Goal: Task Accomplishment & Management: Manage account settings

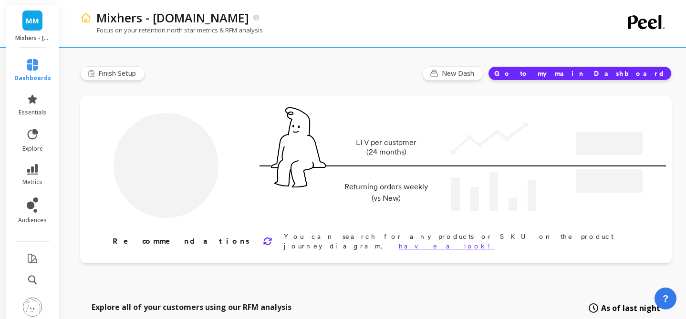
type input "Champions"
type input "21106"
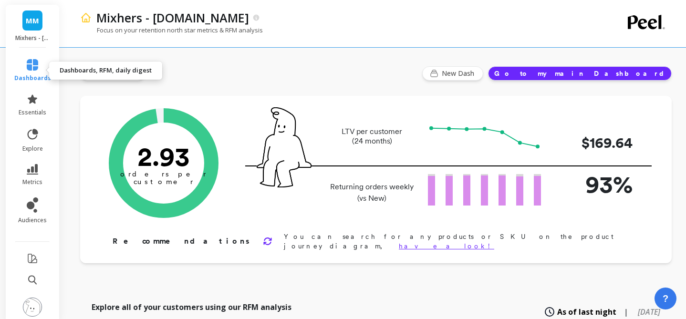
click at [38, 69] on link "dashboards" at bounding box center [32, 70] width 37 height 23
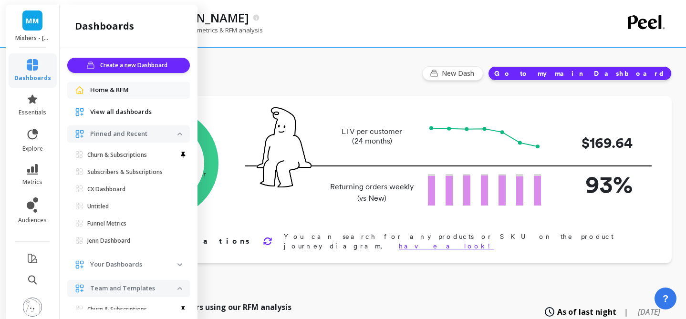
scroll to position [8, 0]
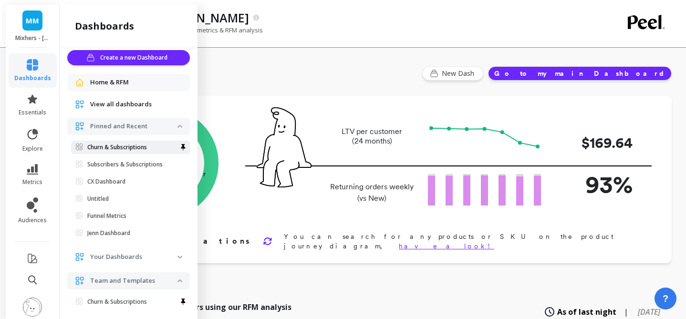
click at [119, 152] on link "Churn & Subscriptions" at bounding box center [130, 147] width 119 height 13
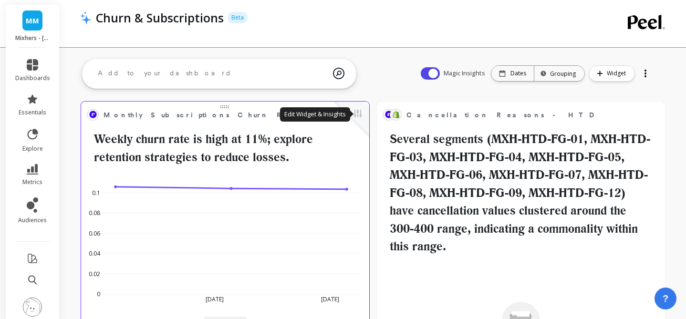
click at [362, 115] on button at bounding box center [357, 114] width 11 height 13
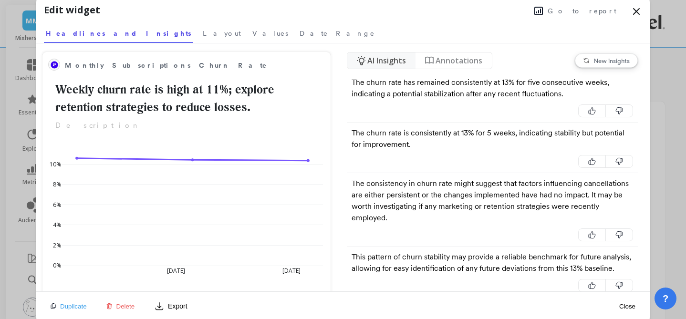
click at [582, 10] on span "Go to report" at bounding box center [582, 11] width 69 height 10
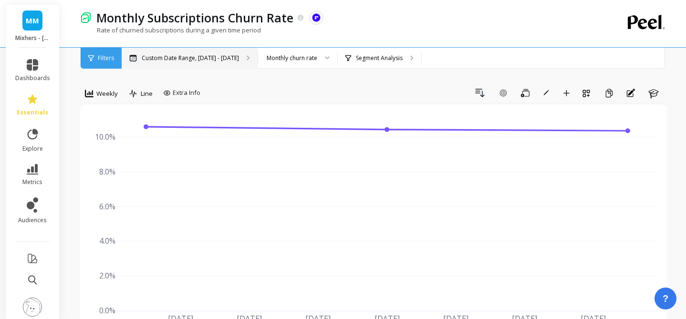
click at [215, 59] on p "Custom Date Range, Aug 1 - Aug 12" at bounding box center [190, 58] width 97 height 8
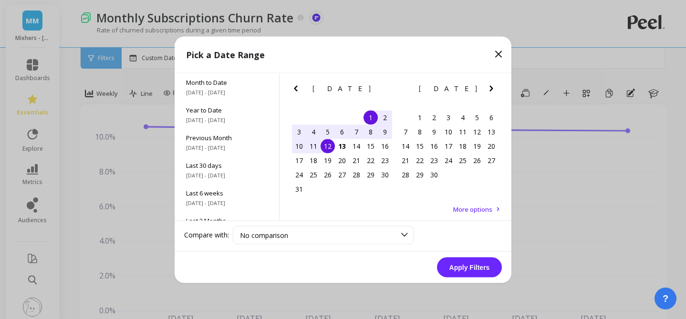
drag, startPoint x: 315, startPoint y: 131, endPoint x: 314, endPoint y: 142, distance: 10.5
click at [315, 132] on div "4" at bounding box center [313, 132] width 14 height 14
click at [304, 146] on div "10" at bounding box center [299, 146] width 14 height 14
click at [461, 273] on button "Apply Filters" at bounding box center [469, 267] width 65 height 20
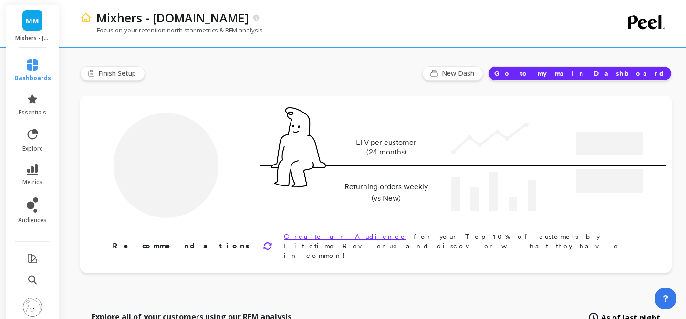
type input "Champions"
type input "21106"
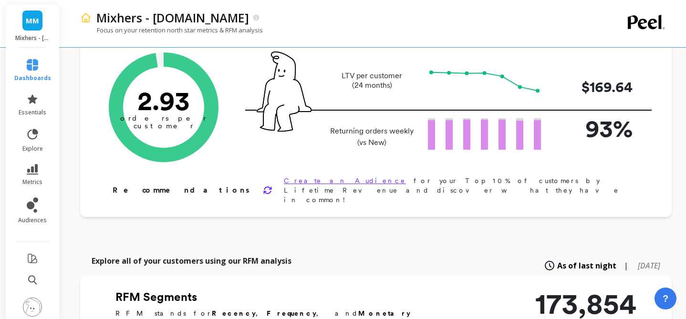
scroll to position [83, 0]
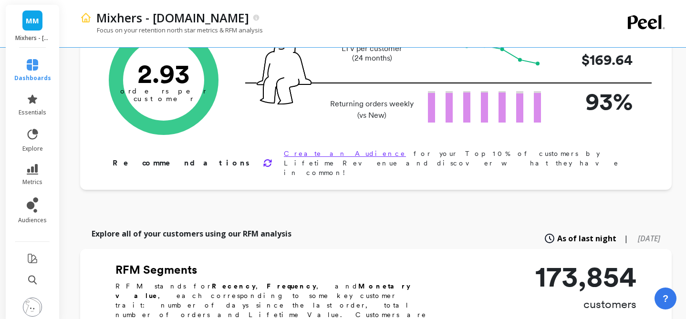
click at [34, 307] on img at bounding box center [32, 307] width 19 height 19
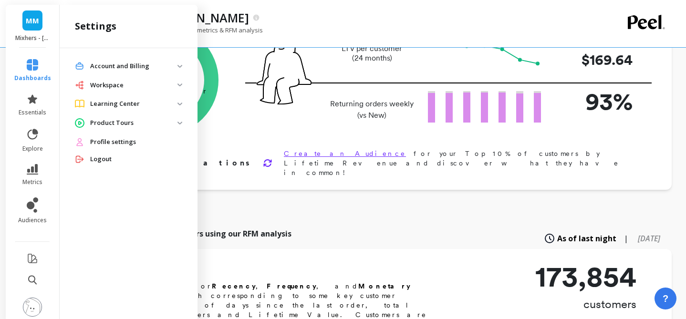
click at [165, 67] on p "Account and Billing" at bounding box center [133, 67] width 87 height 10
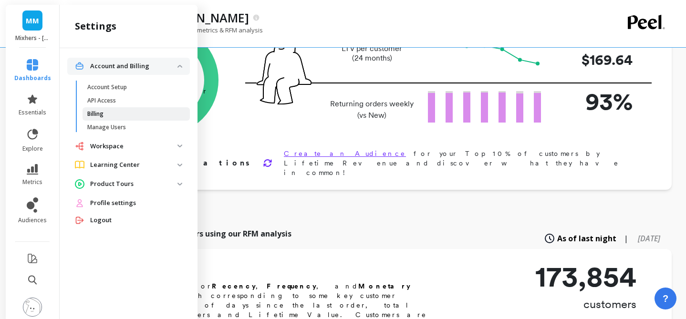
click at [113, 113] on span "Billing" at bounding box center [132, 114] width 91 height 8
